Goal: Information Seeking & Learning: Learn about a topic

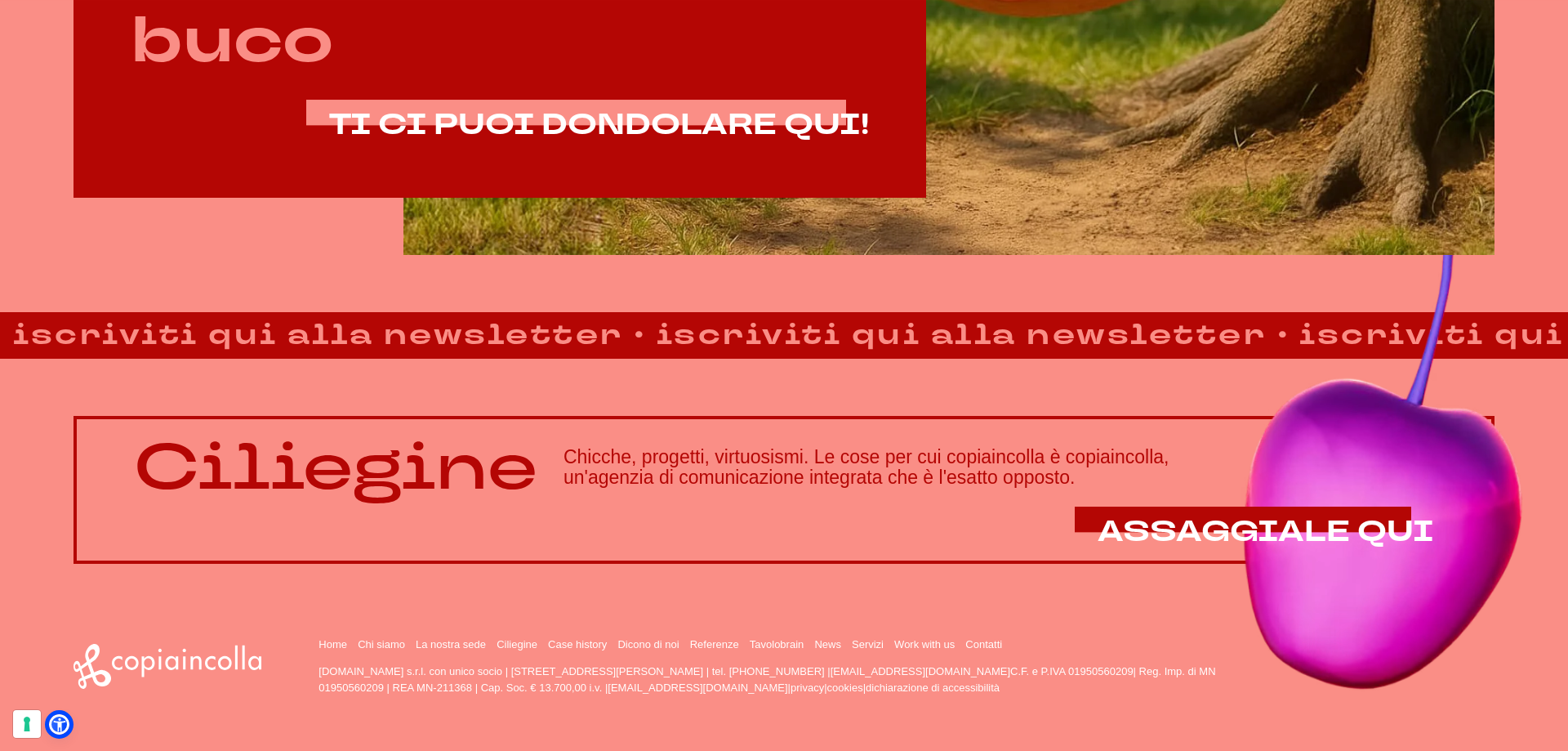
scroll to position [1394, 0]
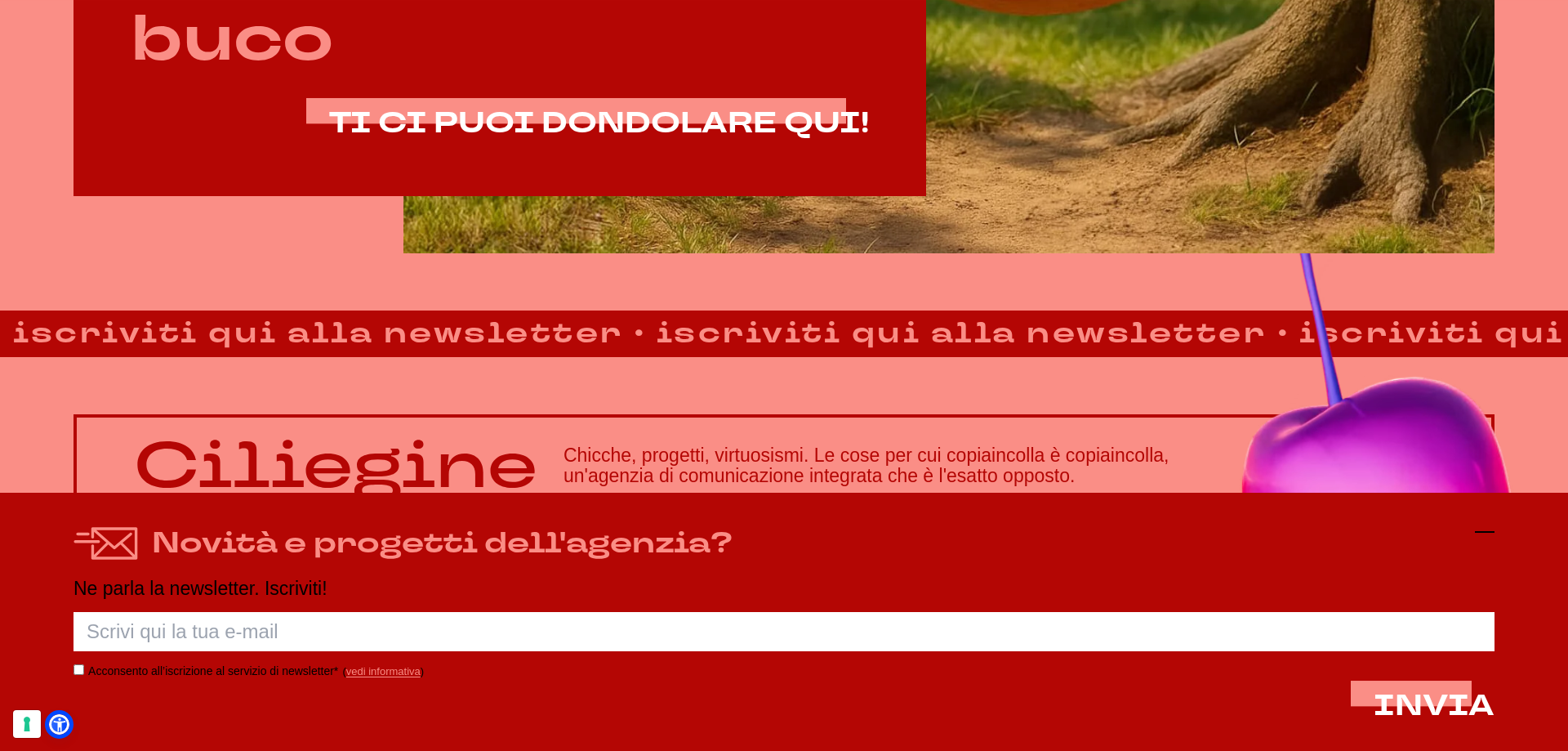
click at [1489, 526] on icon at bounding box center [1485, 531] width 19 height 19
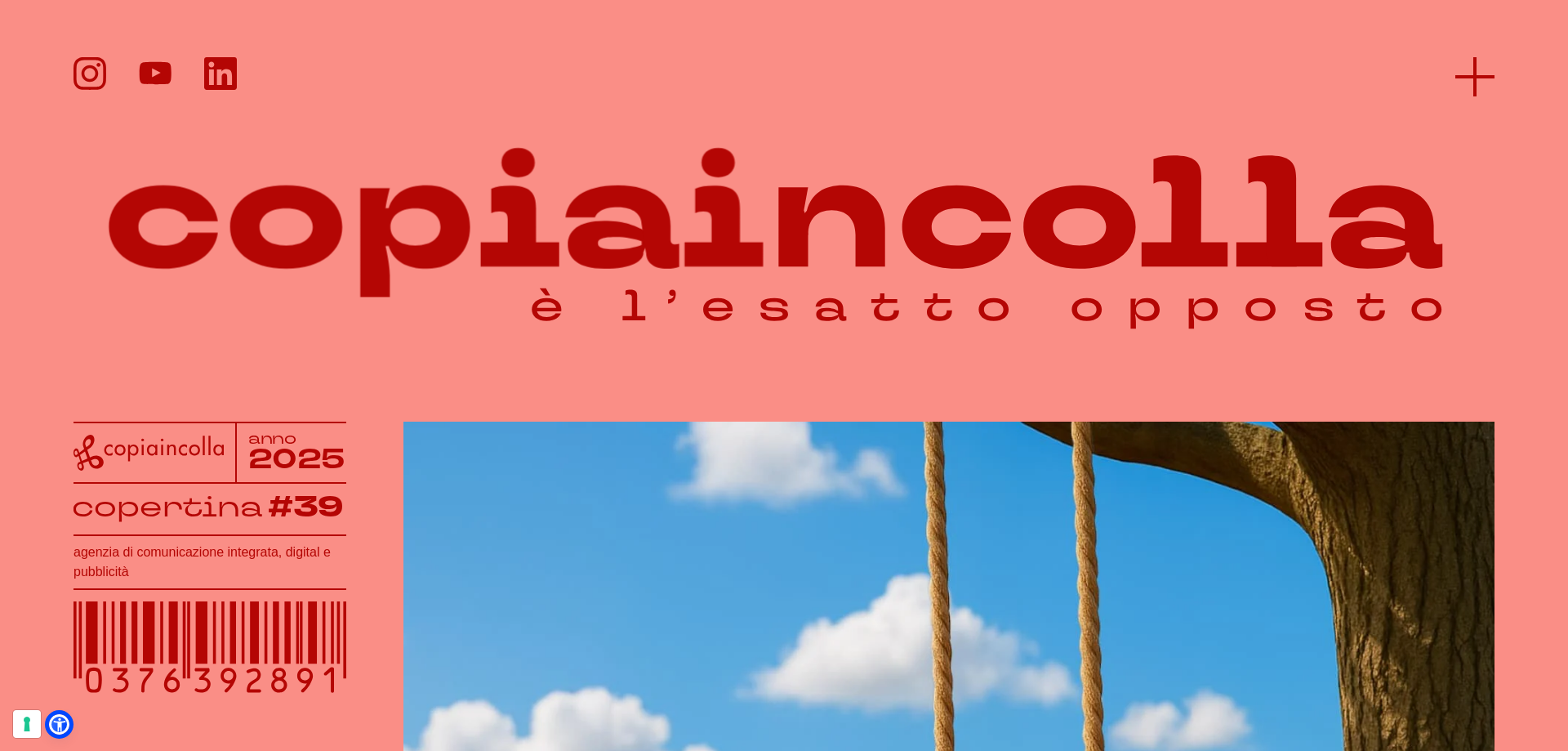
scroll to position [0, 0]
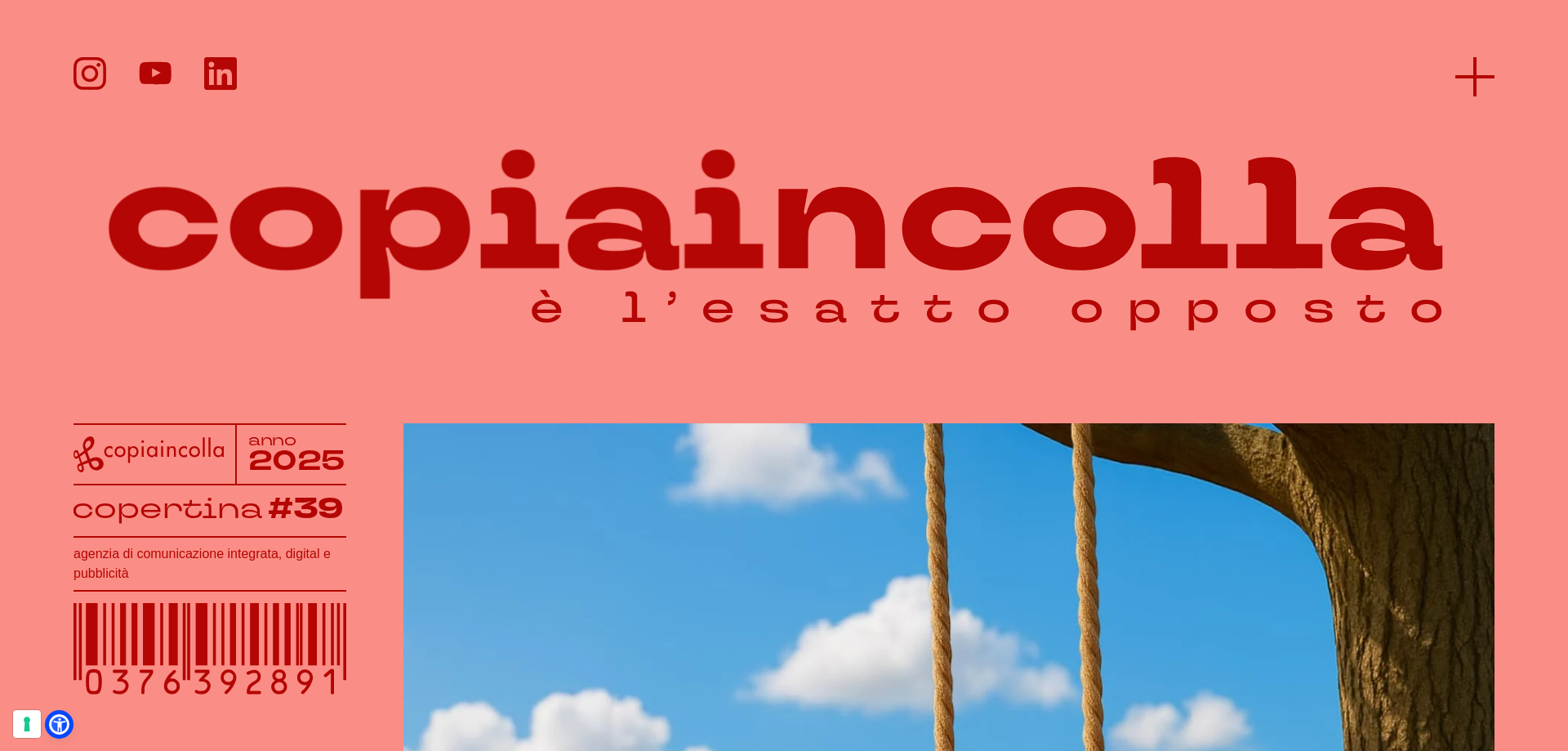
click at [1458, 74] on icon at bounding box center [1475, 76] width 40 height 40
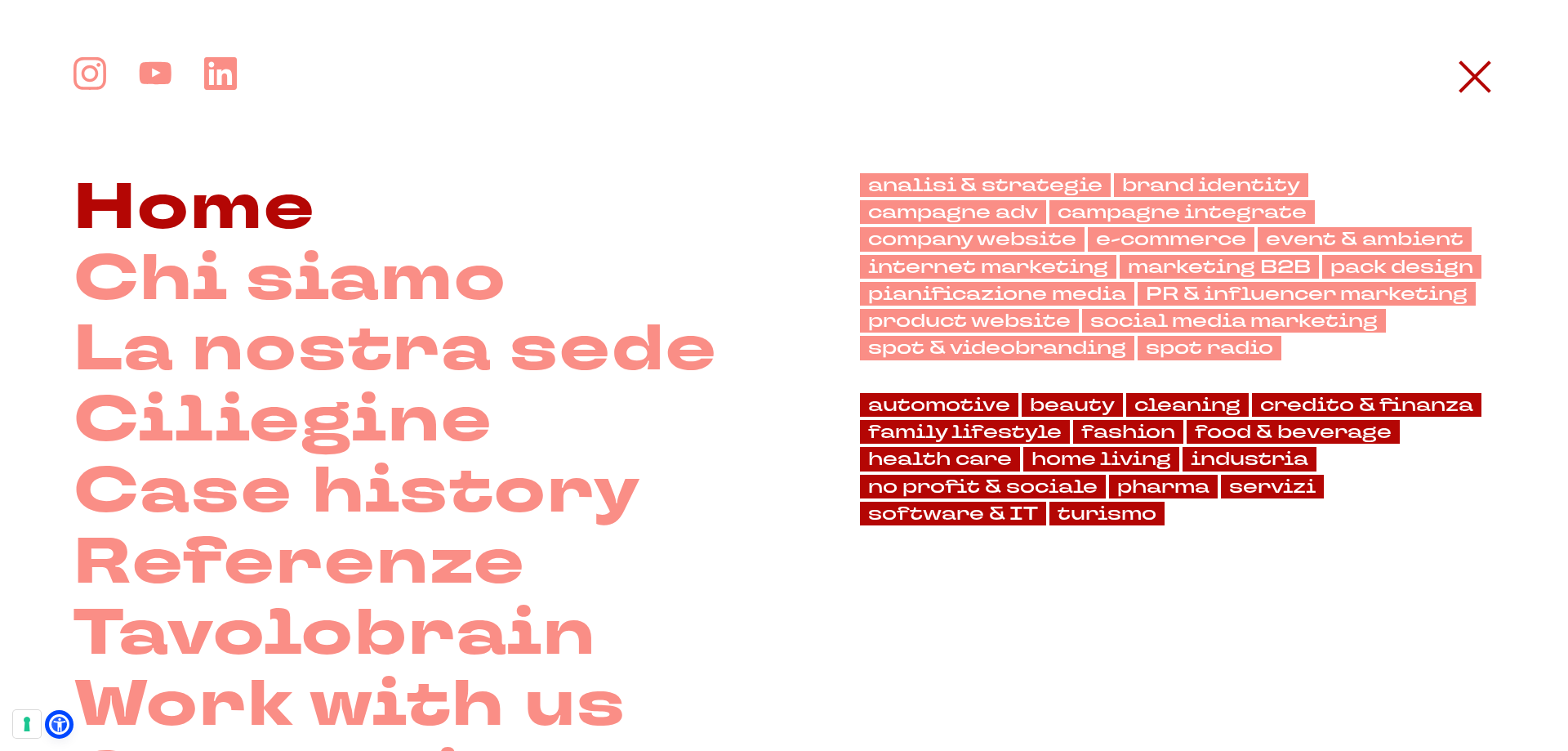
click at [277, 207] on link "Home" at bounding box center [195, 208] width 243 height 71
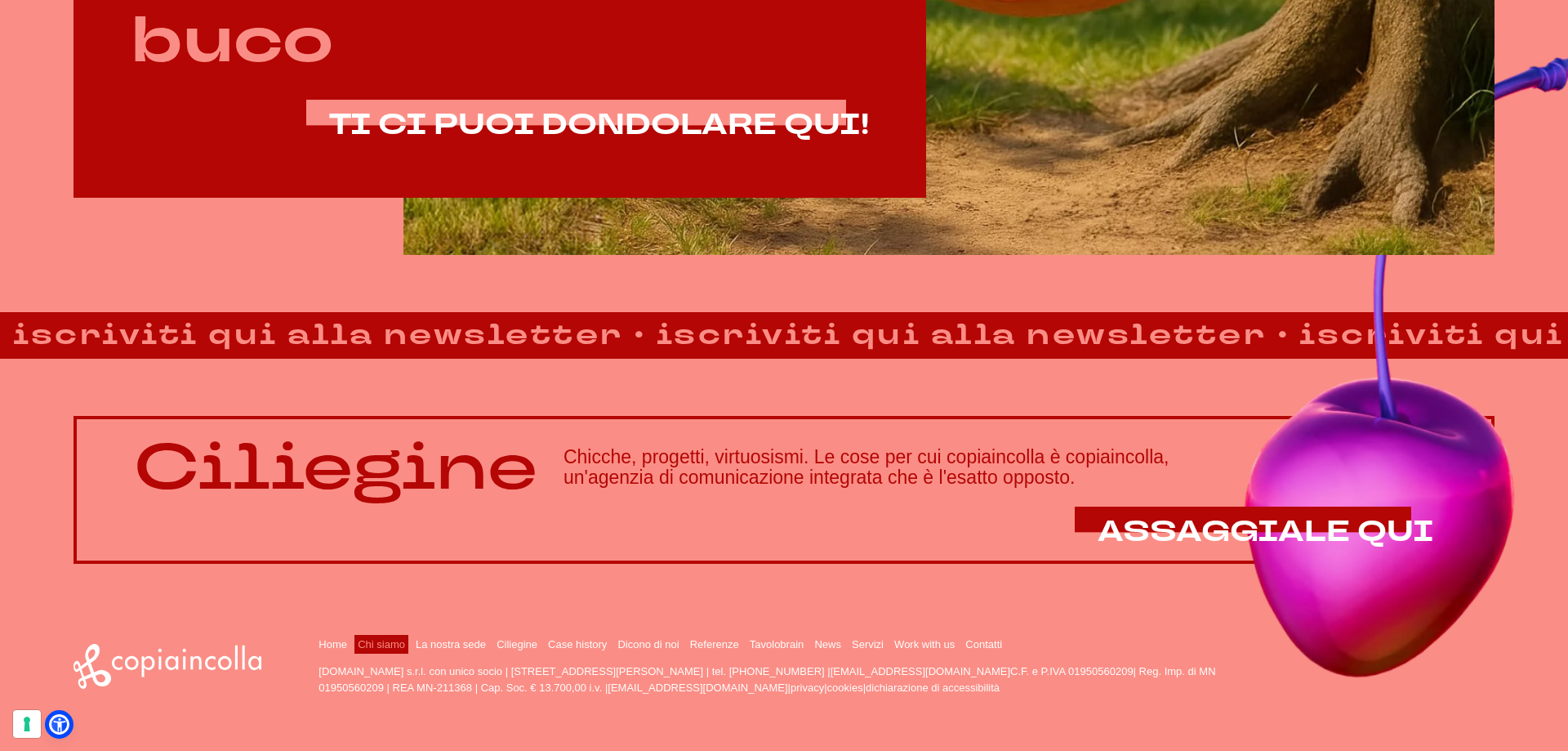
scroll to position [1394, 0]
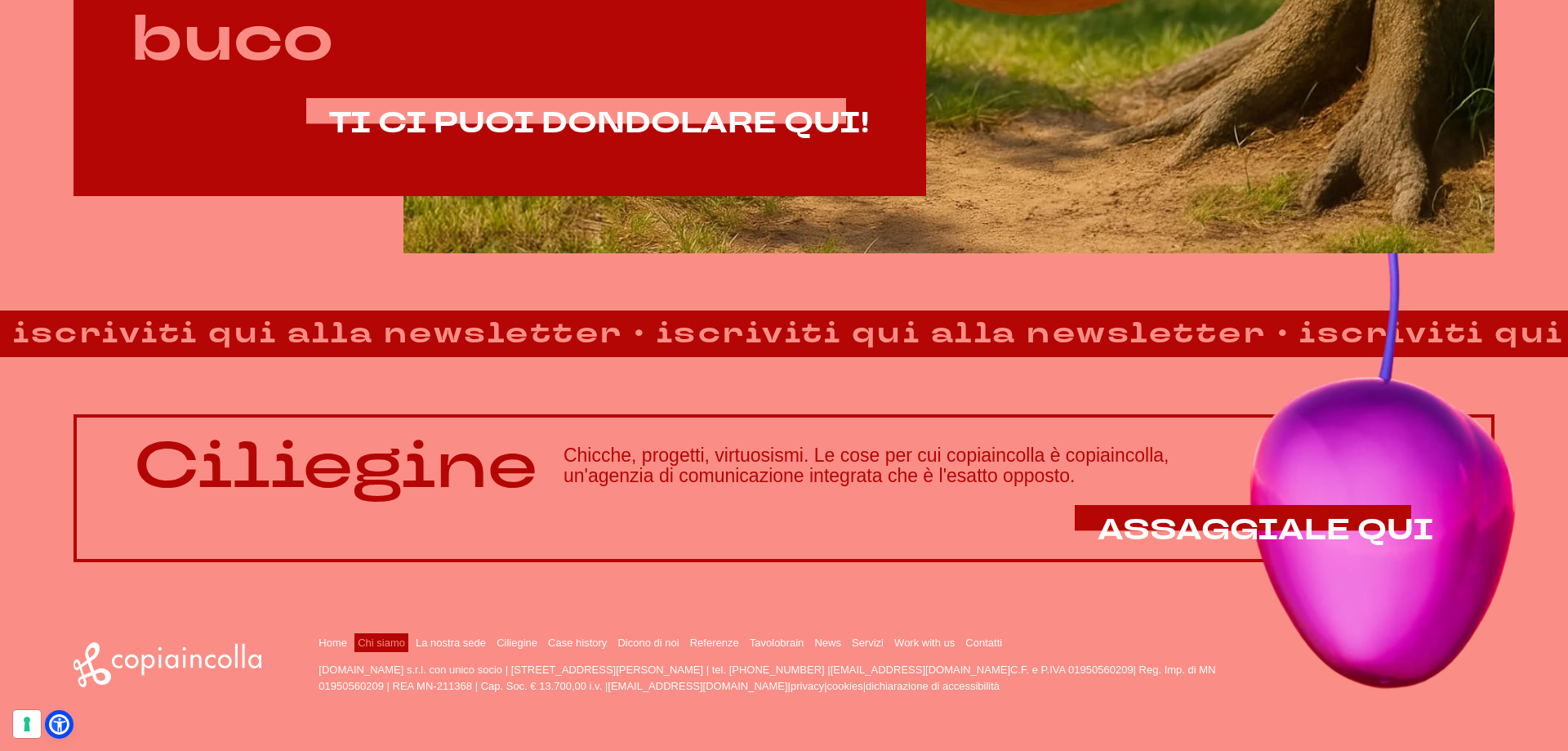
click at [387, 646] on link "Chi siamo" at bounding box center [381, 642] width 47 height 13
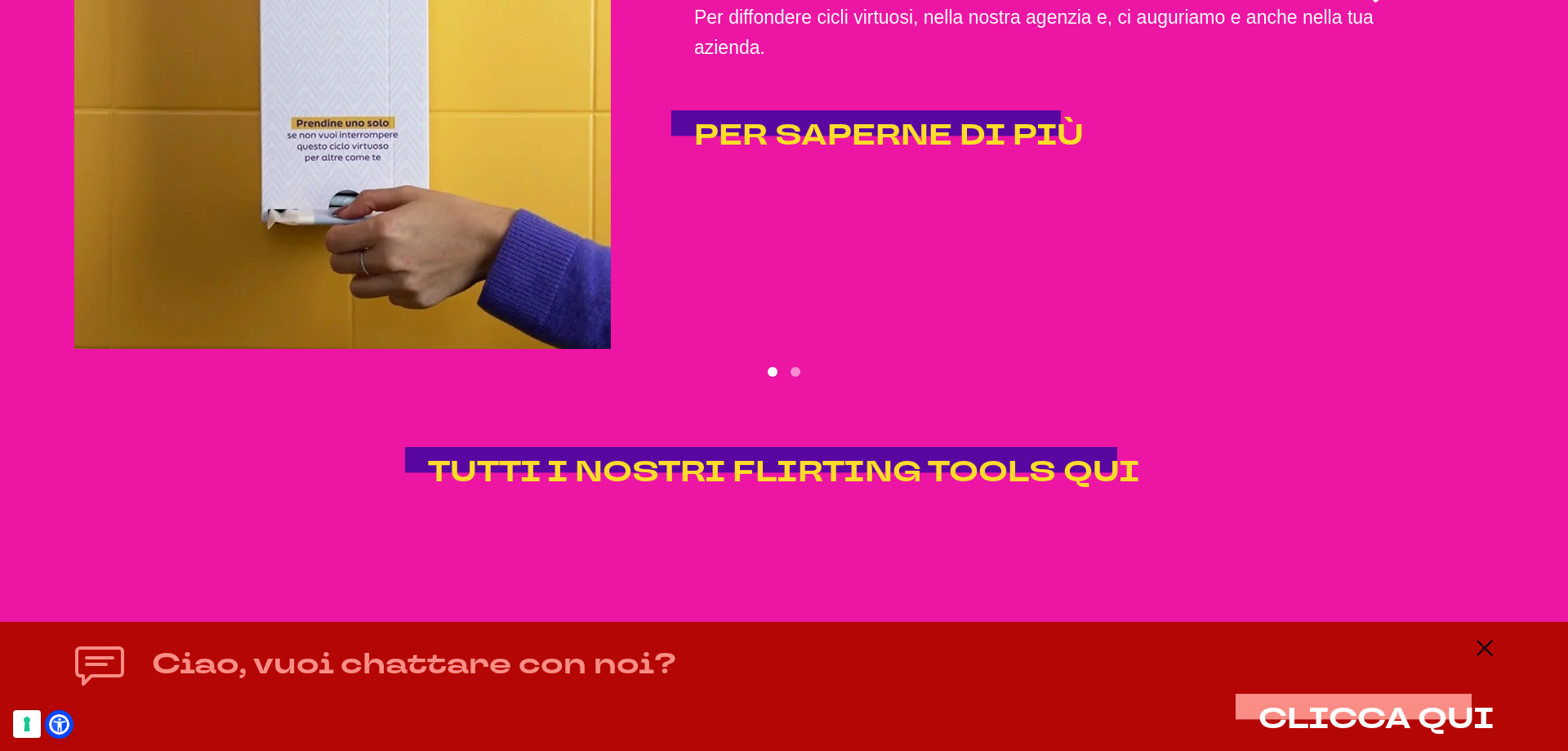
scroll to position [3972, 0]
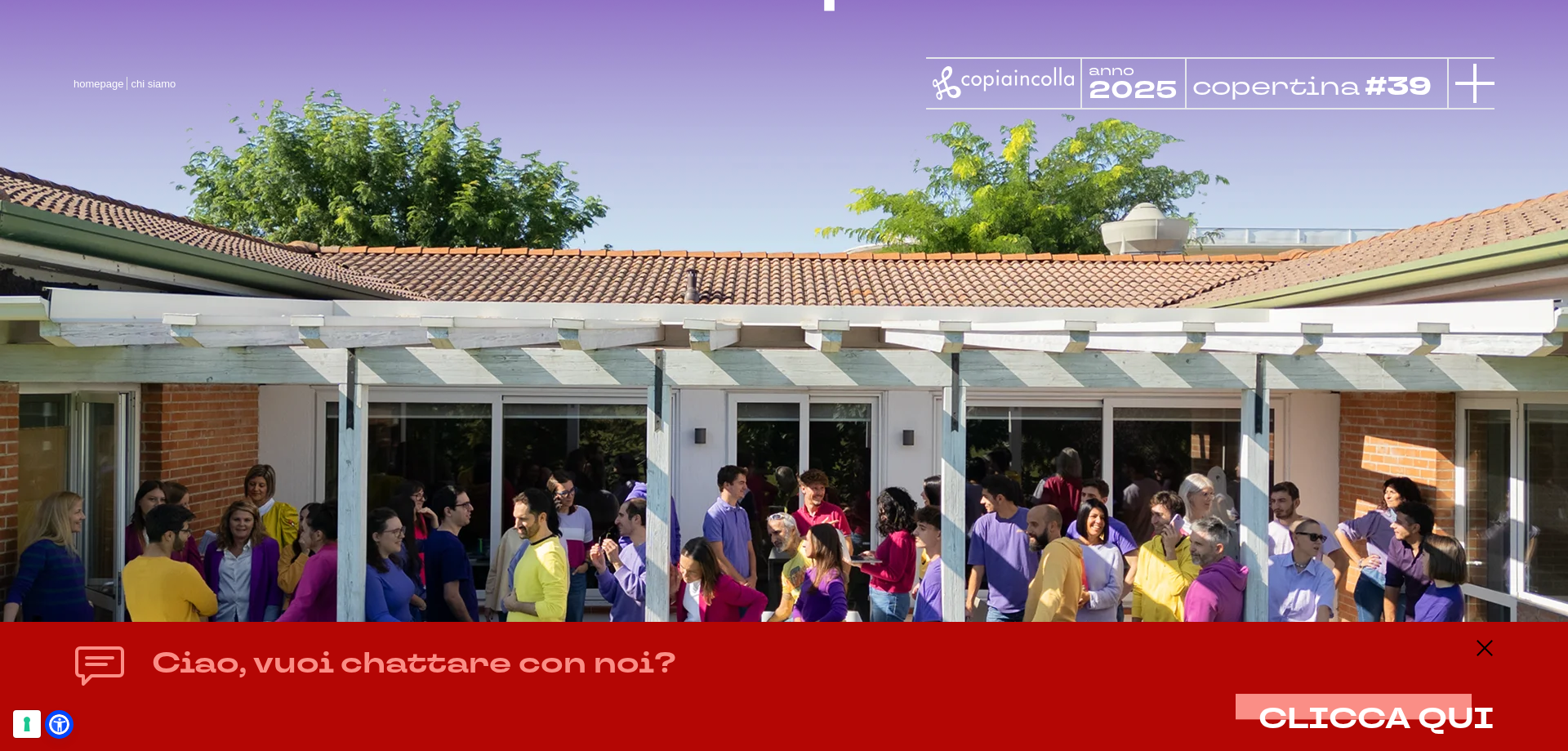
click at [1478, 73] on icon at bounding box center [1475, 83] width 40 height 40
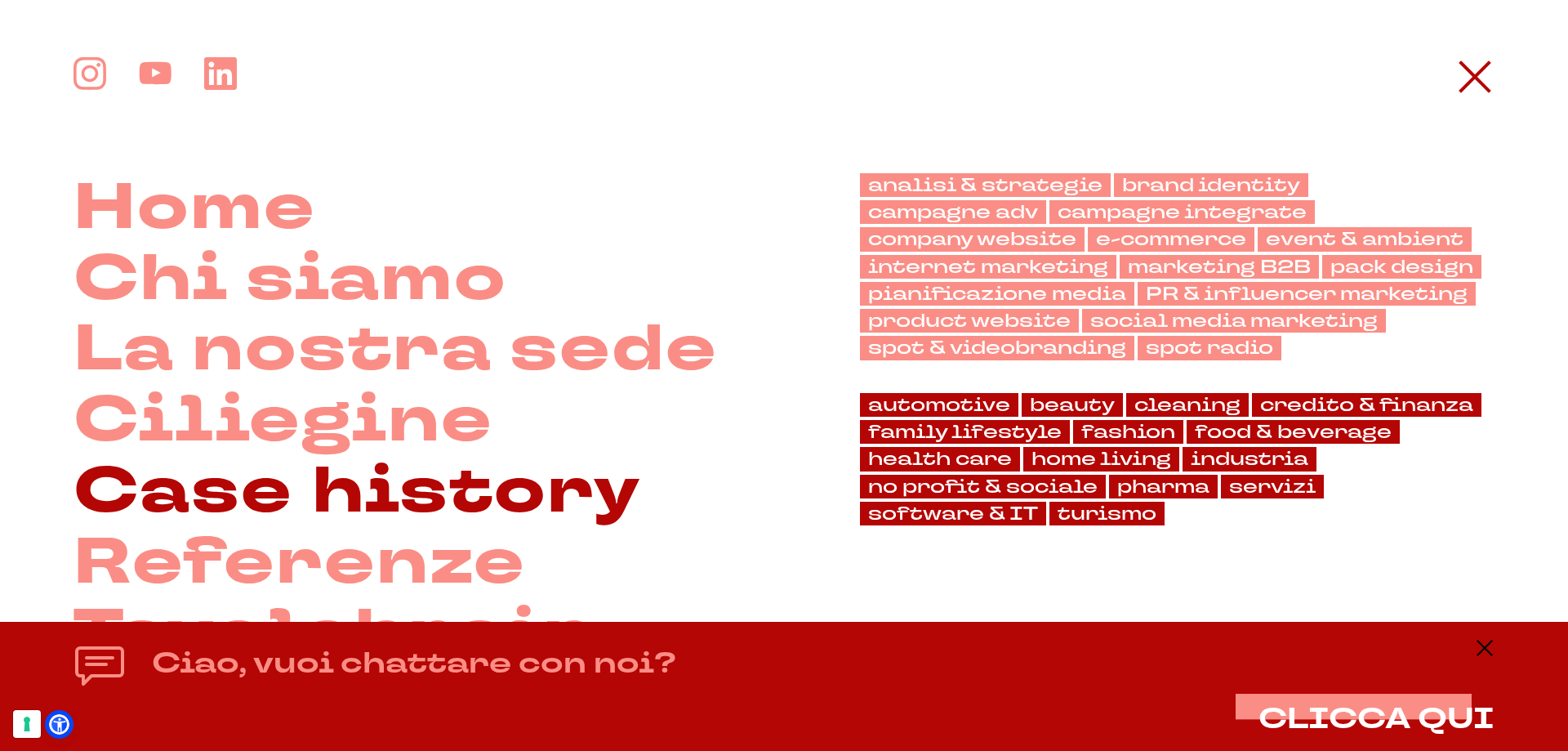
click at [356, 490] on link "Case history" at bounding box center [357, 492] width 568 height 71
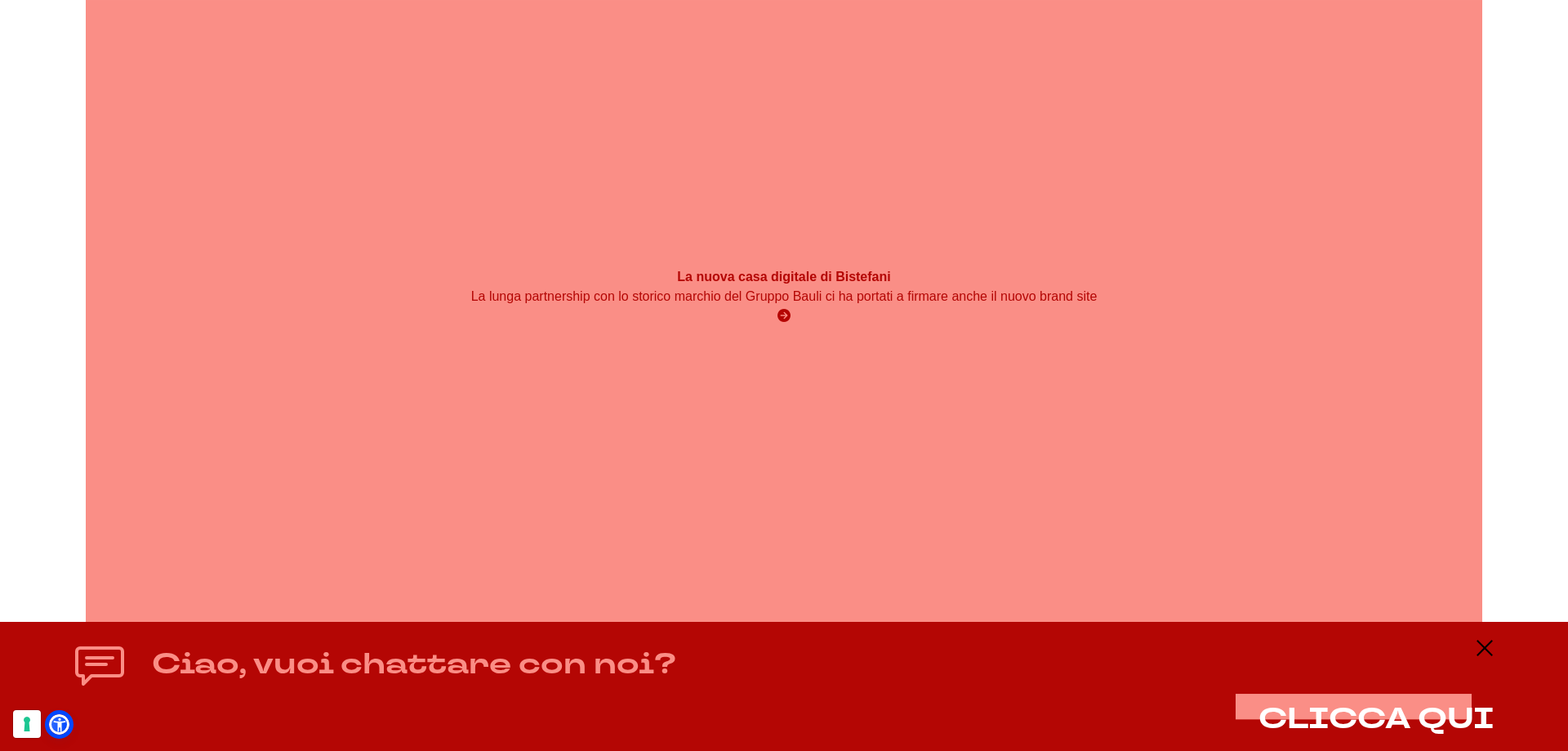
scroll to position [6911, 0]
click at [909, 324] on div "La lunga partnership con lo storico marchio del Gruppo Bauli ci ha portati a fi…" at bounding box center [784, 305] width 838 height 40
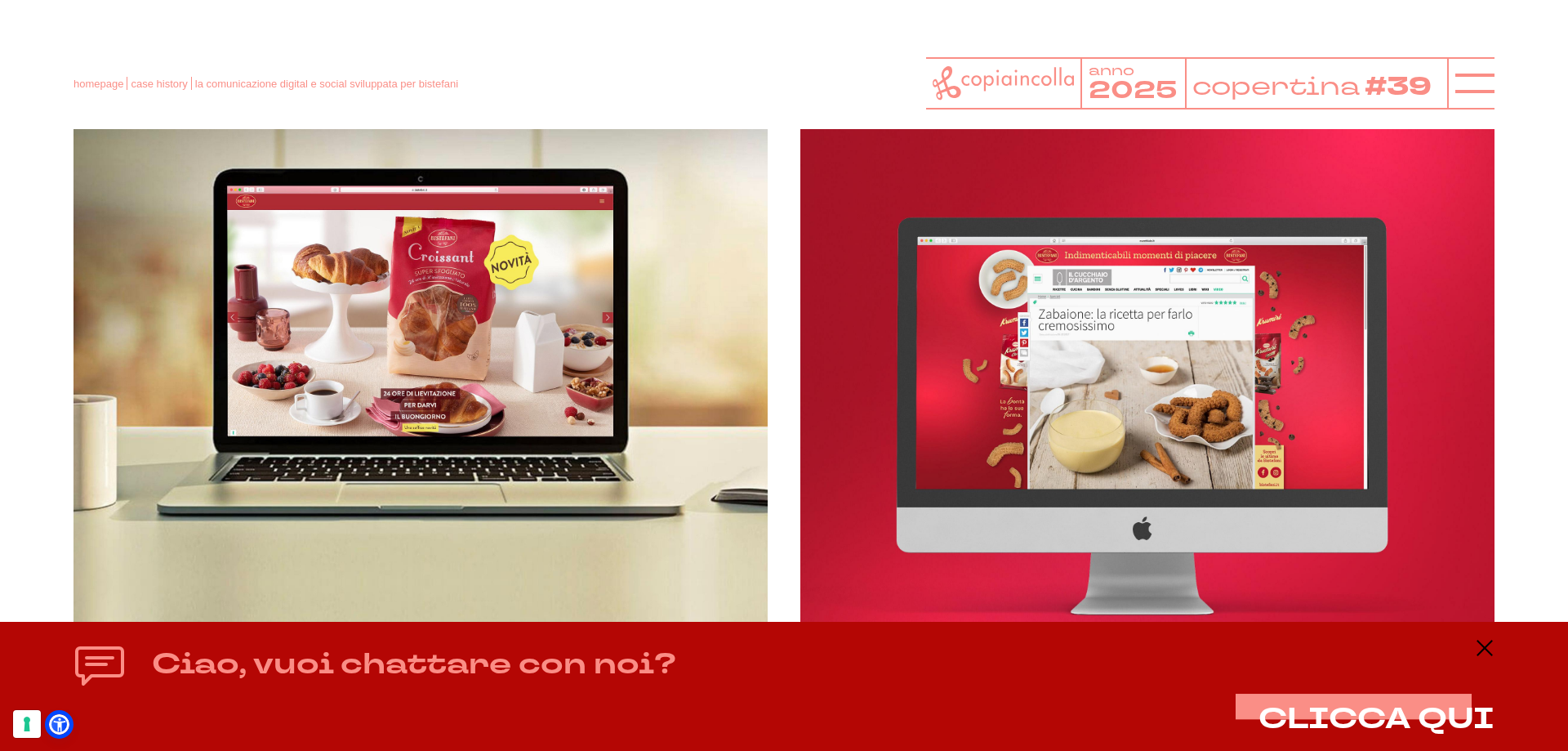
scroll to position [5281, 0]
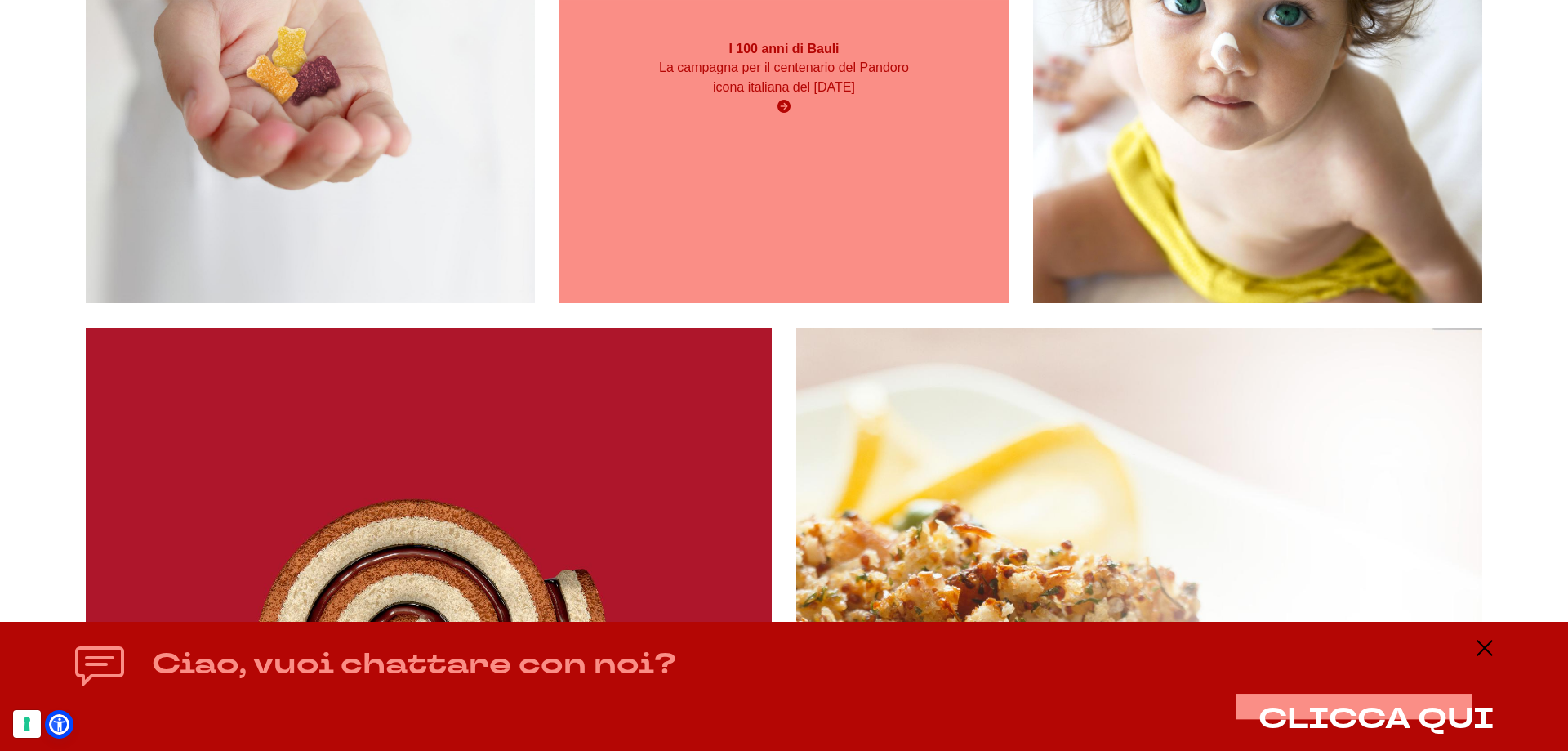
scroll to position [7728, 0]
click at [810, 81] on p "La campagna per il centenario del Pandoro icona italiana del [DATE]" at bounding box center [784, 76] width 269 height 40
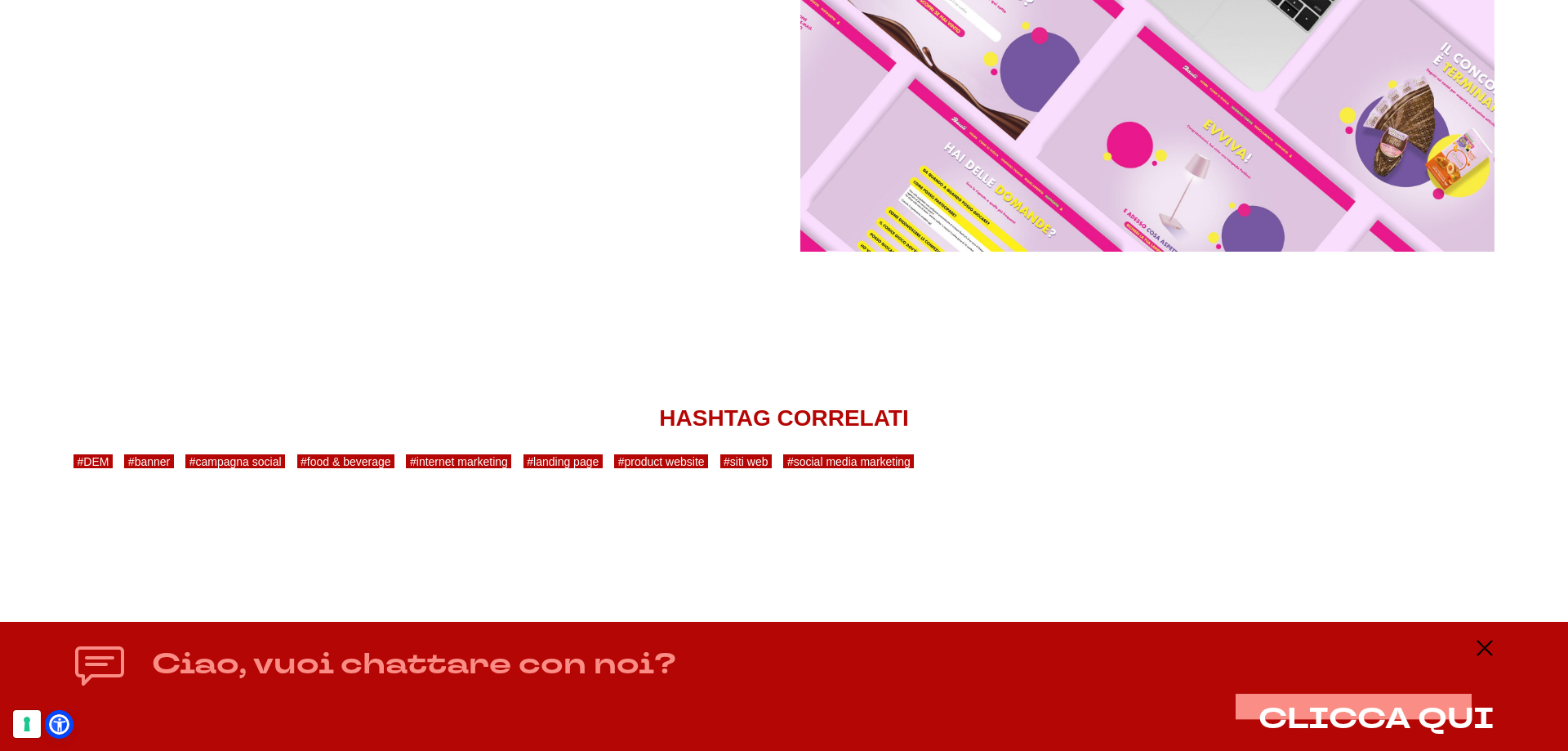
scroll to position [6615, 0]
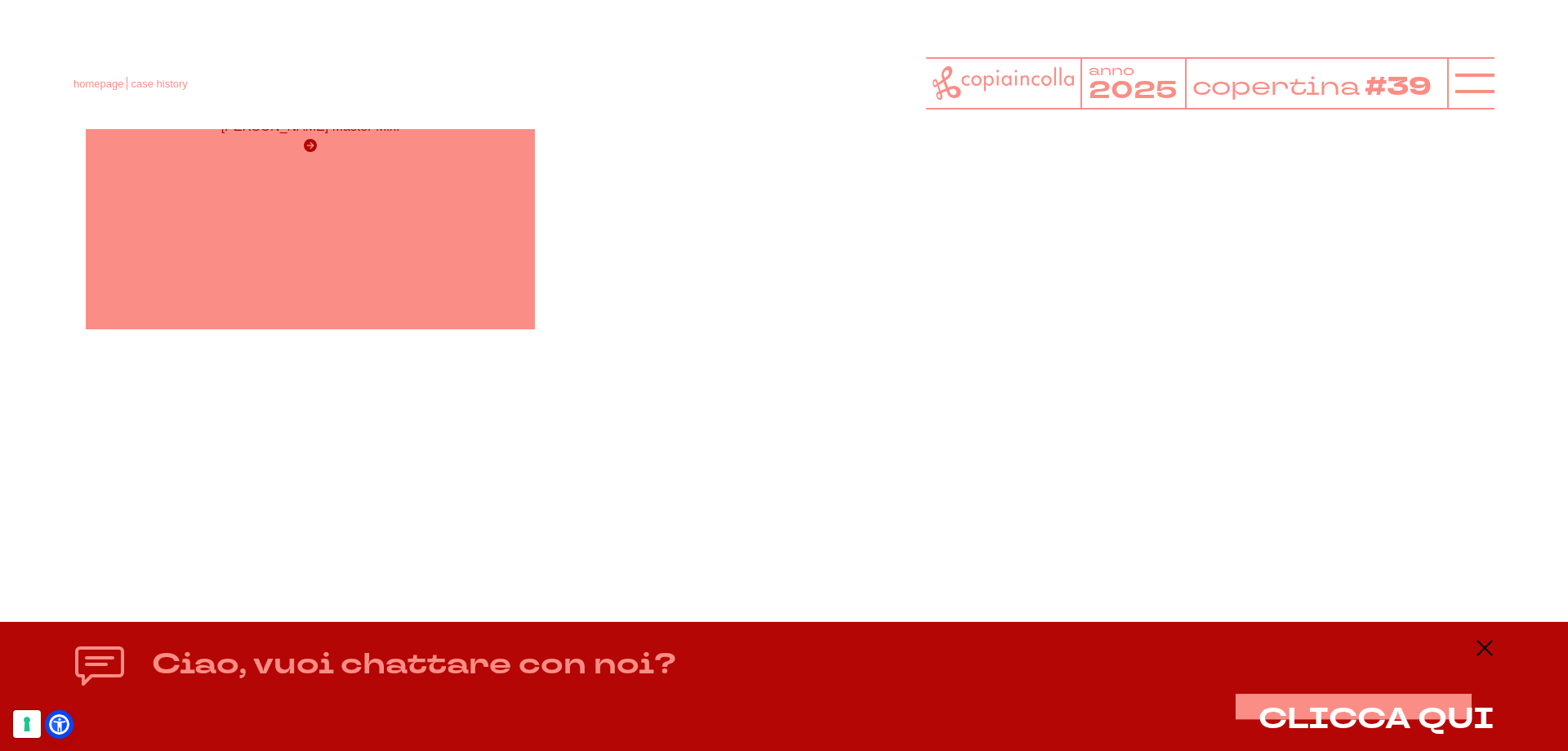
scroll to position [25647, 0]
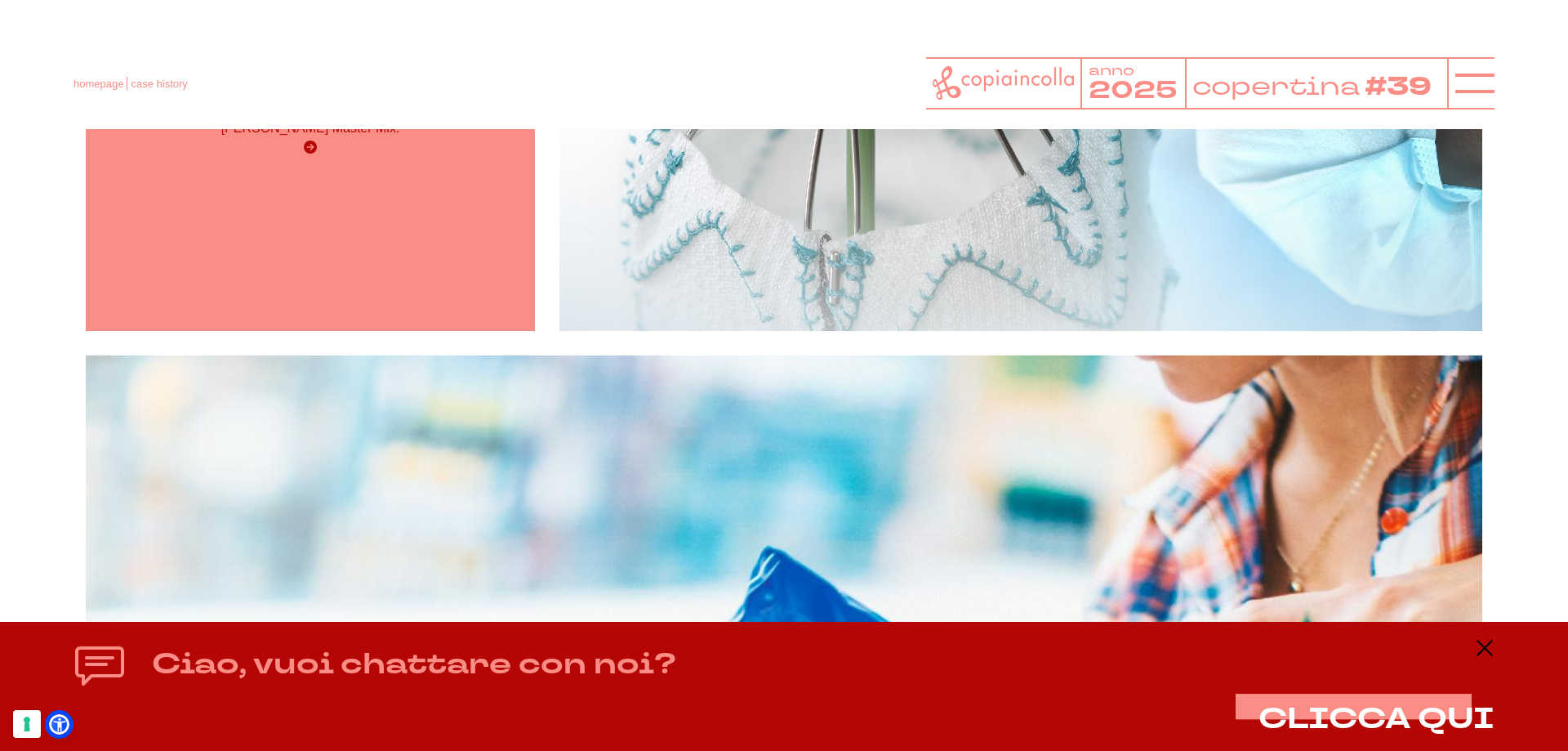
click at [332, 184] on div "Il Pack Master Mix per il grana Pelloni La soluzione di packaging realizzata da…" at bounding box center [311, 100] width 449 height 462
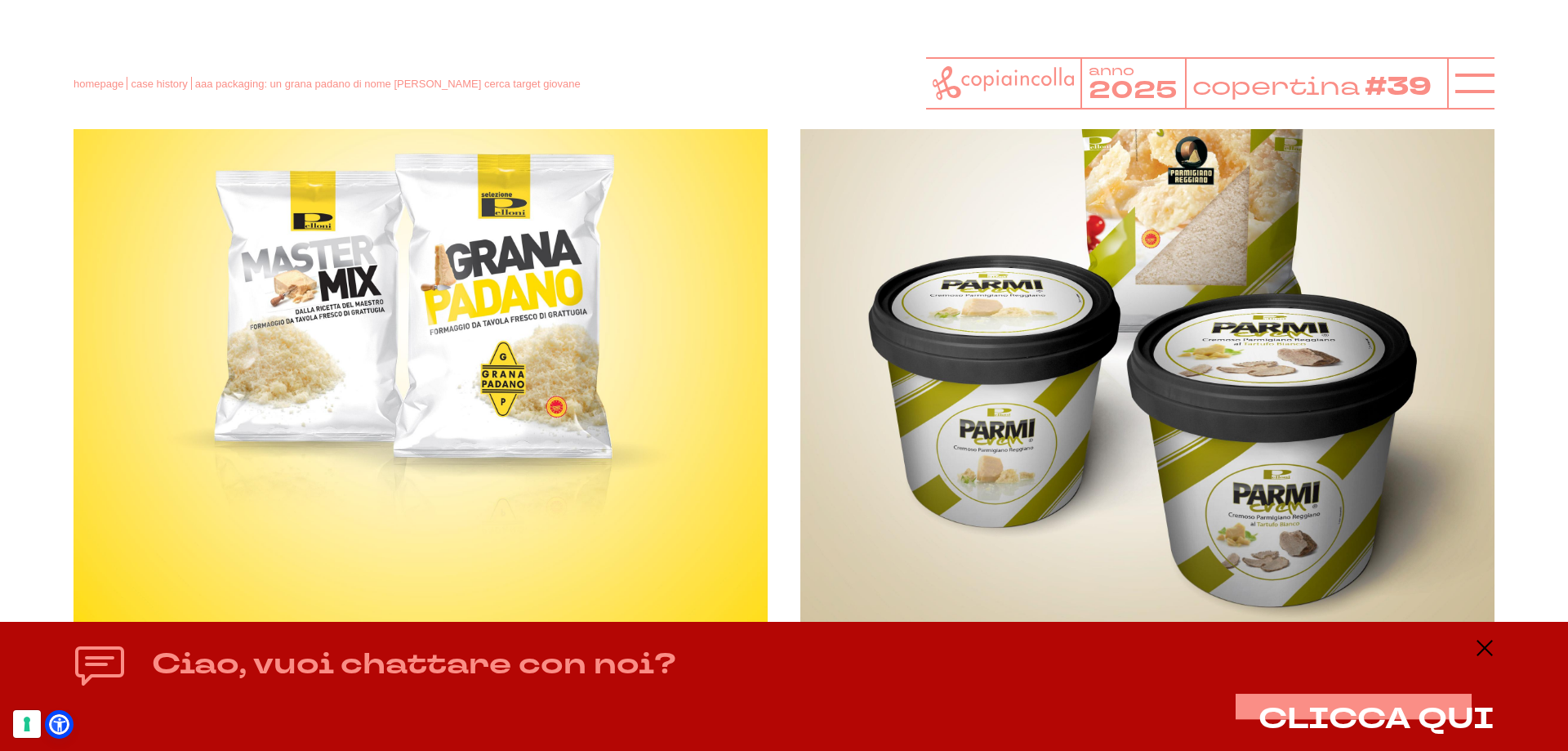
scroll to position [2295, 0]
click at [1485, 86] on icon at bounding box center [1475, 83] width 40 height 40
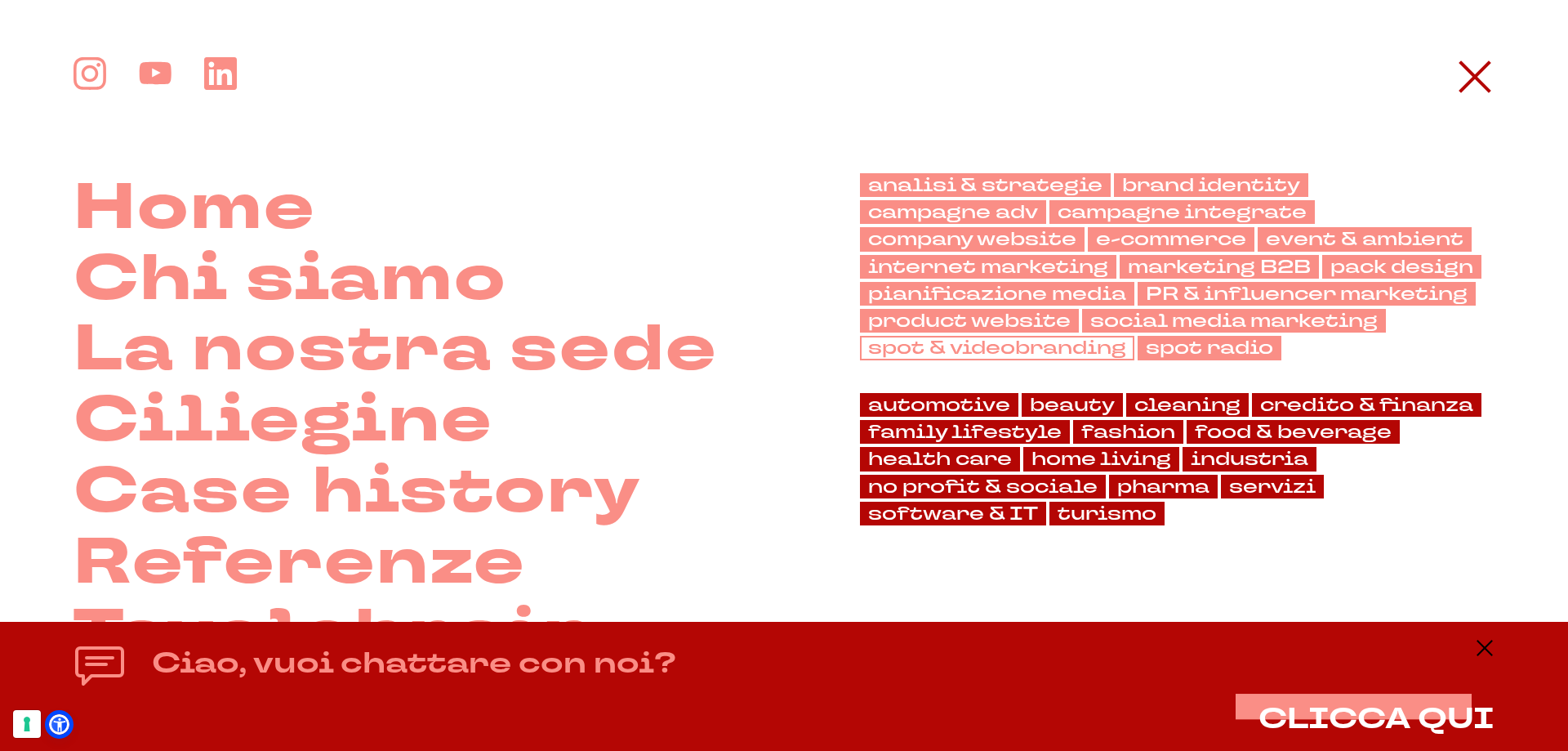
click at [1070, 352] on link "spot & videobranding" at bounding box center [998, 347] width 275 height 23
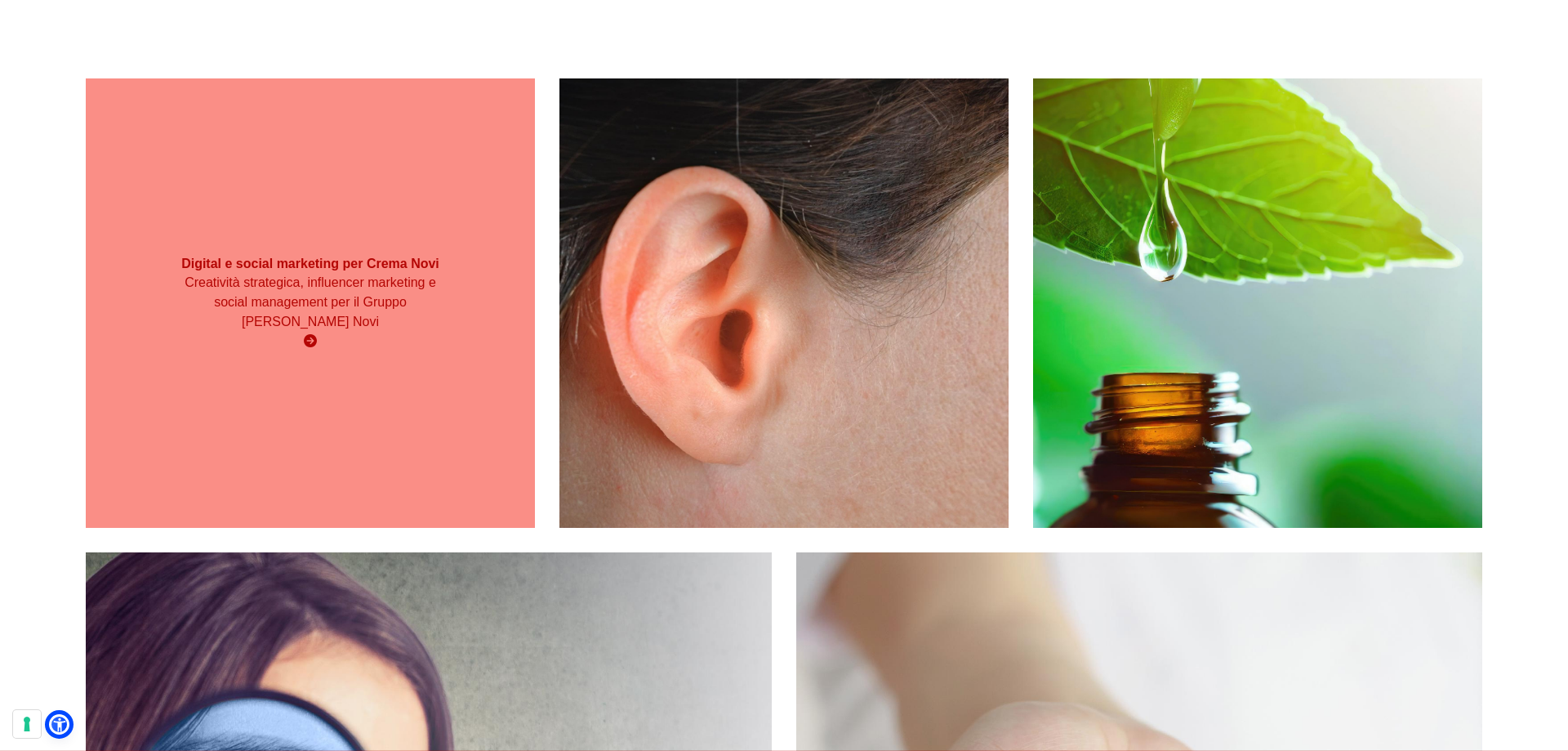
click at [429, 309] on p "Creatività strategica, influencer marketing e social management per il Gruppo E…" at bounding box center [310, 302] width 269 height 59
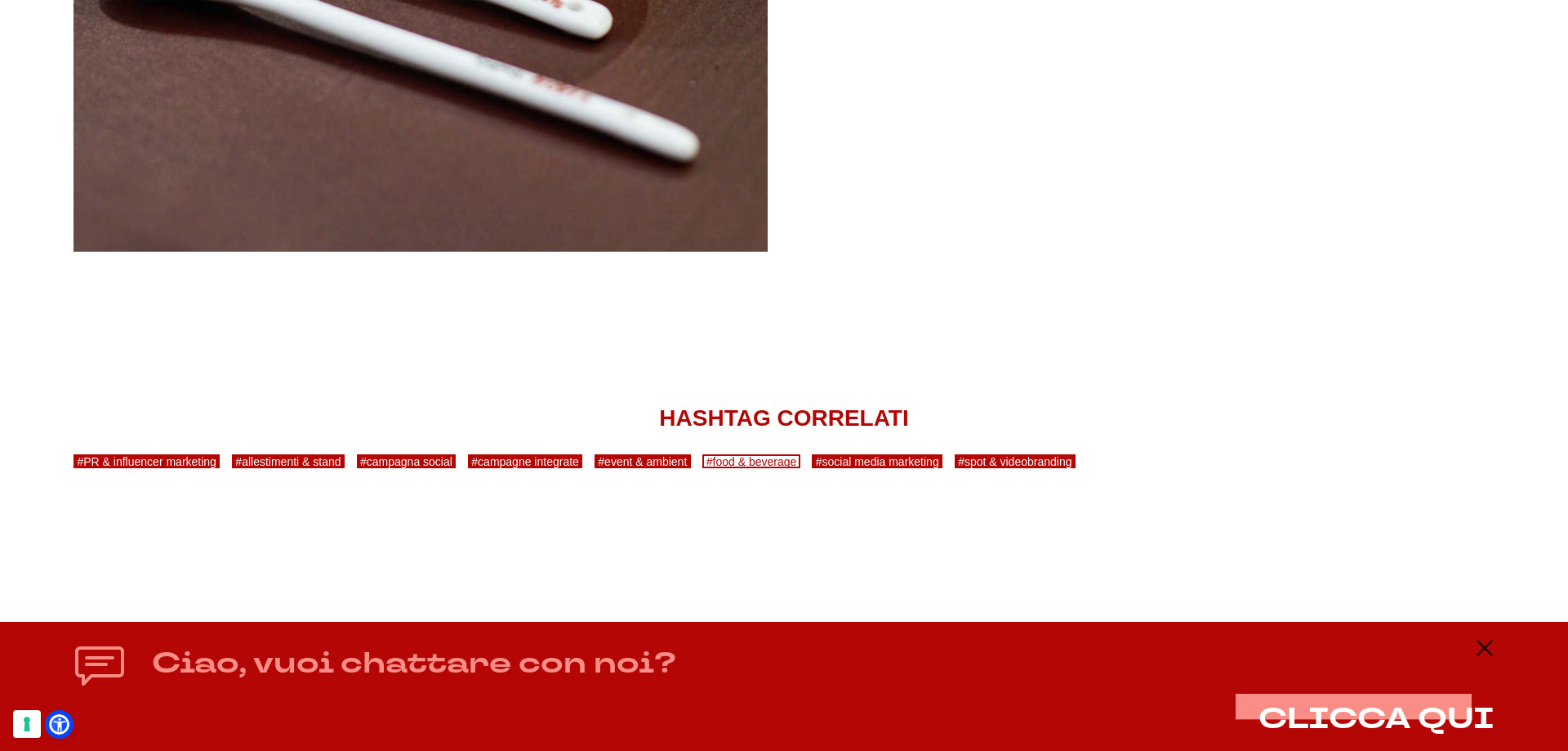
scroll to position [17573, 0]
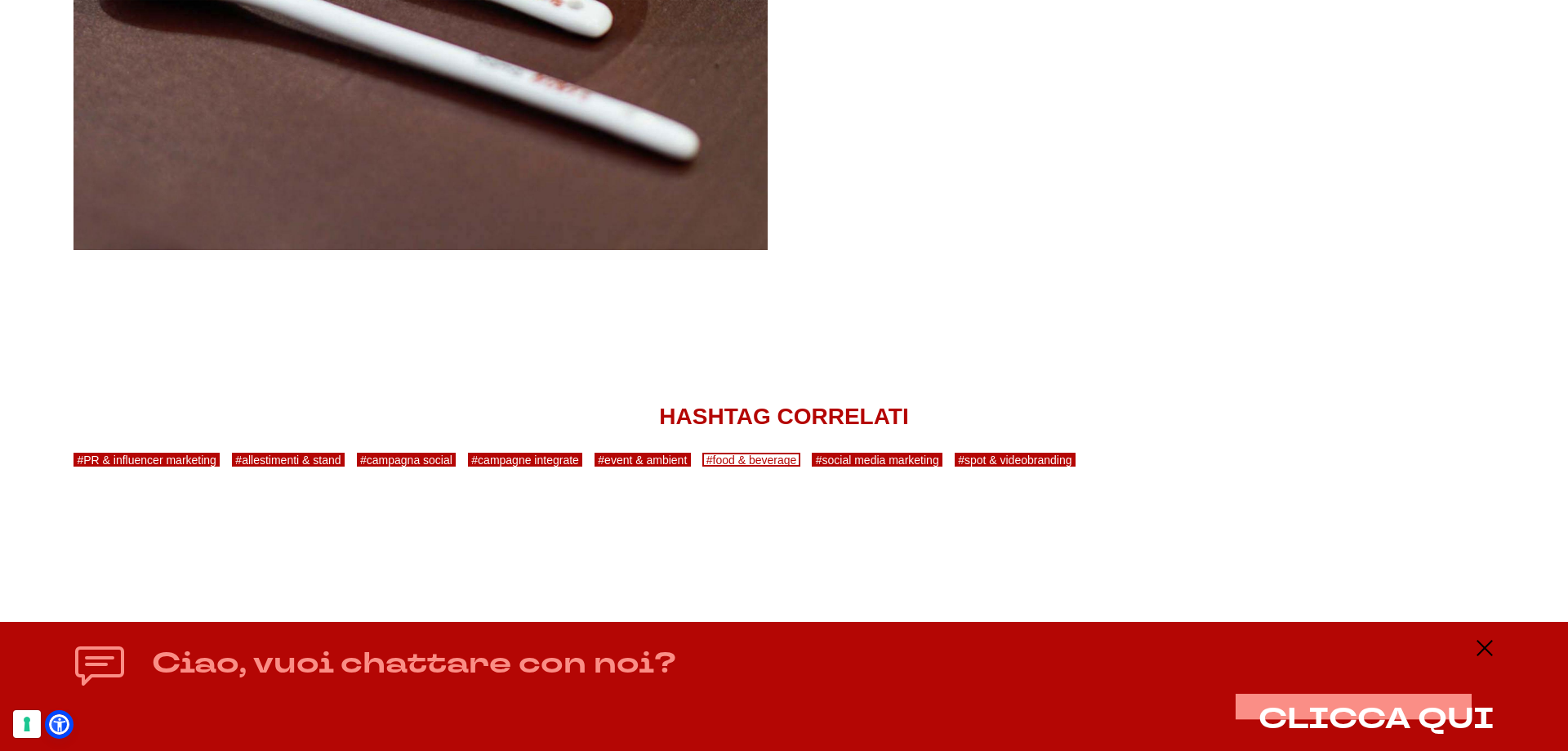
click at [739, 458] on link "#food & beverage" at bounding box center [751, 460] width 98 height 14
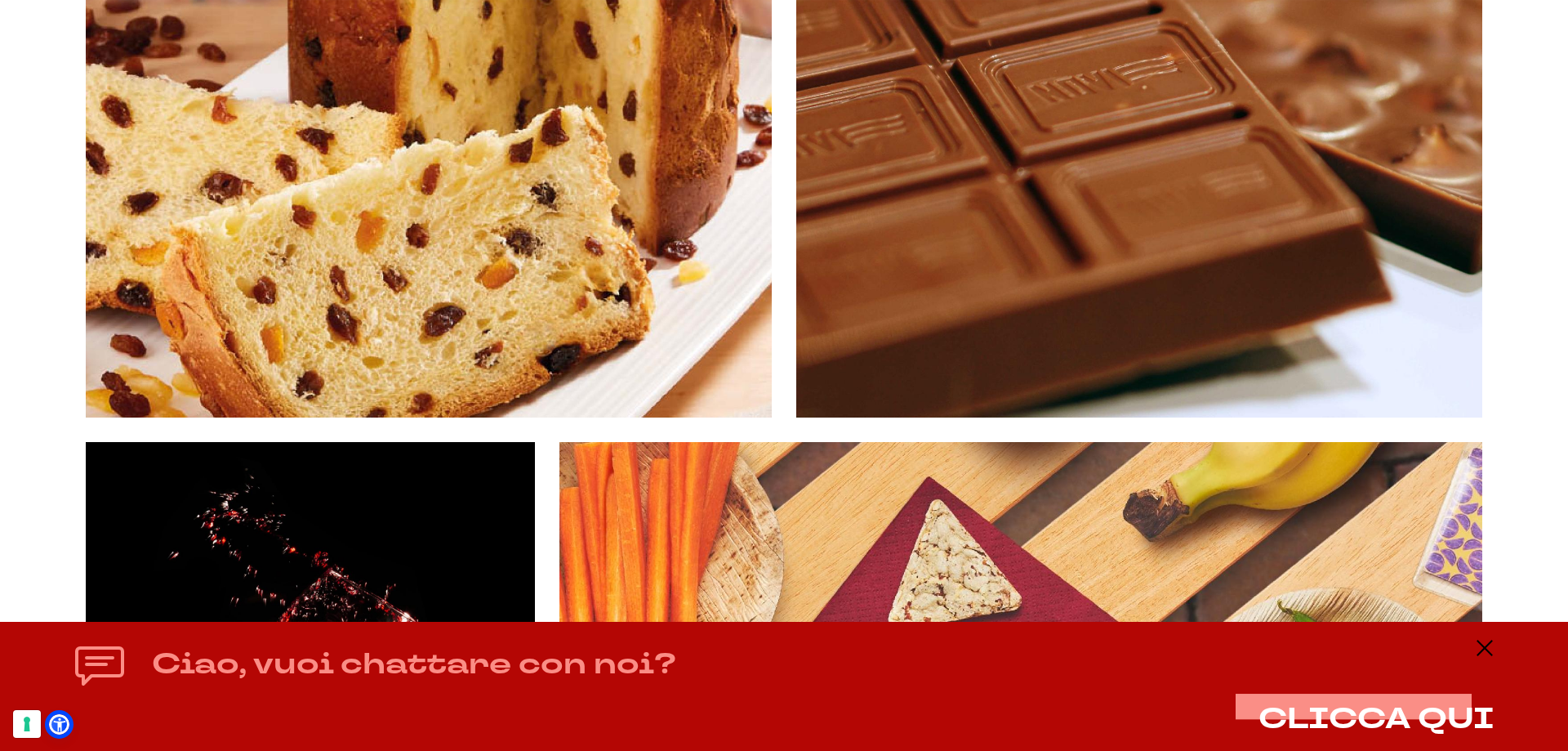
scroll to position [3538, 0]
